Goal: Book appointment/travel/reservation

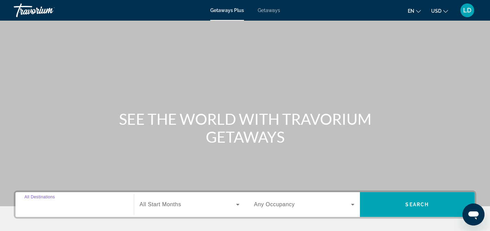
click at [68, 202] on input "Destination All Destinations" at bounding box center [74, 205] width 100 height 8
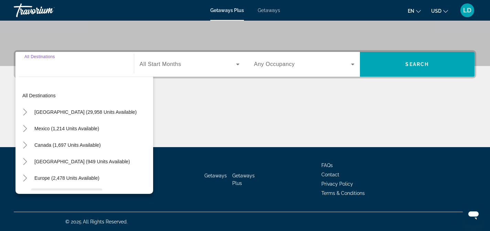
scroll to position [141, 0]
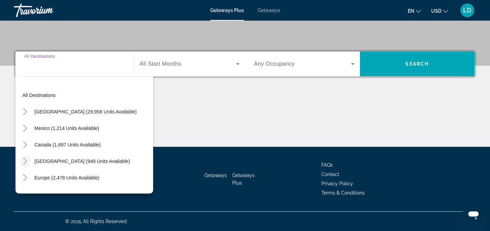
click at [27, 160] on icon "Toggle Caribbean & Atlantic Islands (949 units available)" at bounding box center [25, 161] width 7 height 7
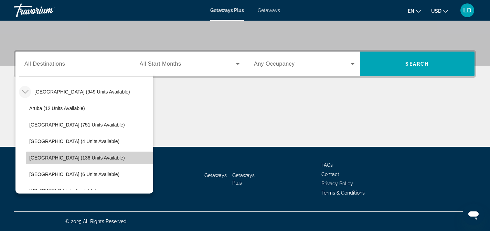
click at [40, 158] on span "[GEOGRAPHIC_DATA] (136 units available)" at bounding box center [77, 158] width 96 height 6
type input "**********"
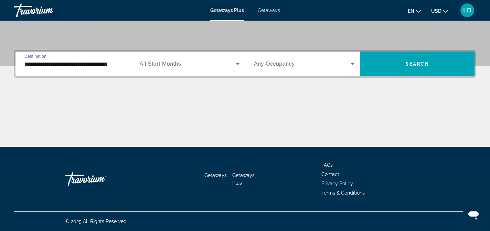
click at [164, 64] on span "All Start Months" at bounding box center [161, 64] width 42 height 6
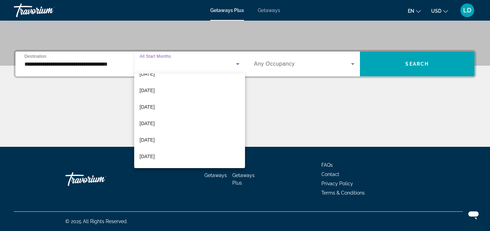
scroll to position [127, 0]
click at [169, 135] on mat-option "[DATE]" at bounding box center [189, 139] width 111 height 17
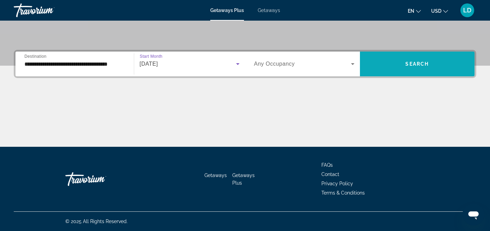
click at [388, 69] on span "Search widget" at bounding box center [417, 64] width 115 height 17
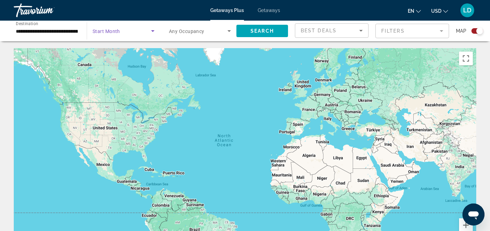
click at [133, 32] on span "Search widget" at bounding box center [122, 31] width 58 height 8
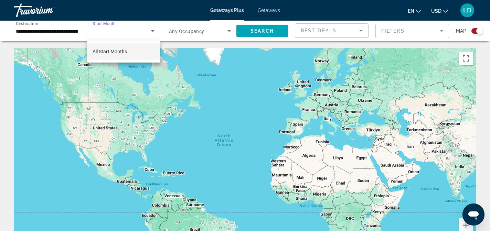
click at [121, 52] on span "All Start Months" at bounding box center [110, 52] width 34 height 6
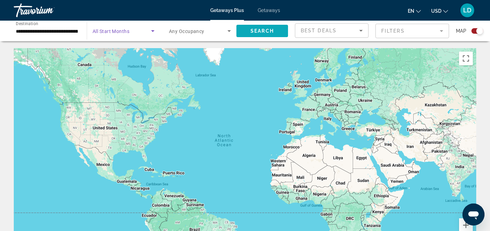
click at [258, 31] on span "Search" at bounding box center [261, 31] width 23 height 6
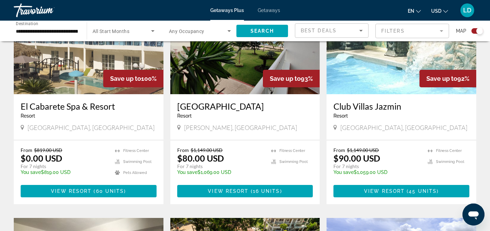
scroll to position [284, 0]
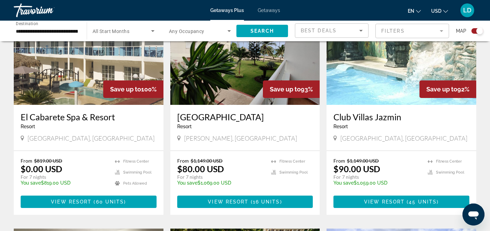
click at [265, 11] on span "Getaways" at bounding box center [269, 11] width 22 height 6
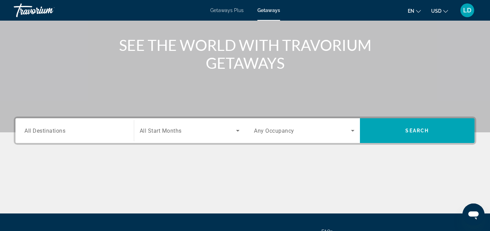
scroll to position [76, 0]
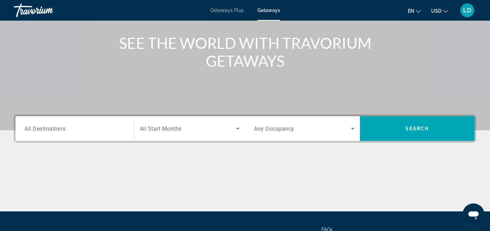
click at [127, 131] on div "Destination All Destinations" at bounding box center [74, 129] width 111 height 20
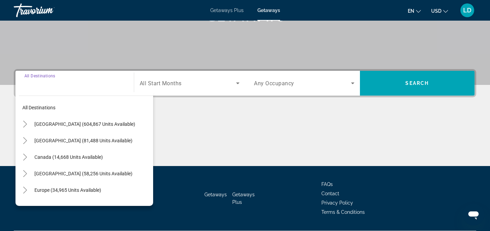
scroll to position [141, 0]
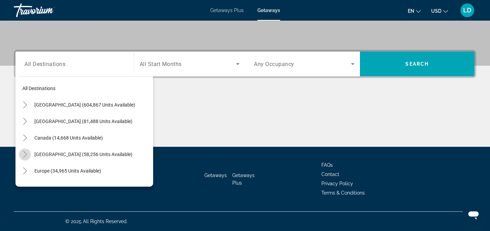
click at [28, 154] on icon "Toggle Caribbean & Atlantic Islands (58,256 units available)" at bounding box center [25, 154] width 7 height 7
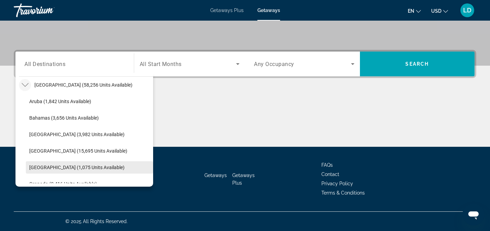
click at [56, 165] on span "[GEOGRAPHIC_DATA] (1,075 units available)" at bounding box center [76, 168] width 95 height 6
type input "**********"
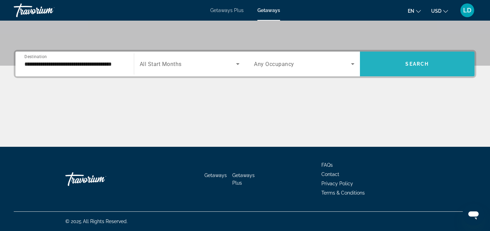
click at [379, 69] on span "Search widget" at bounding box center [417, 64] width 115 height 17
